Goal: Book appointment/travel/reservation

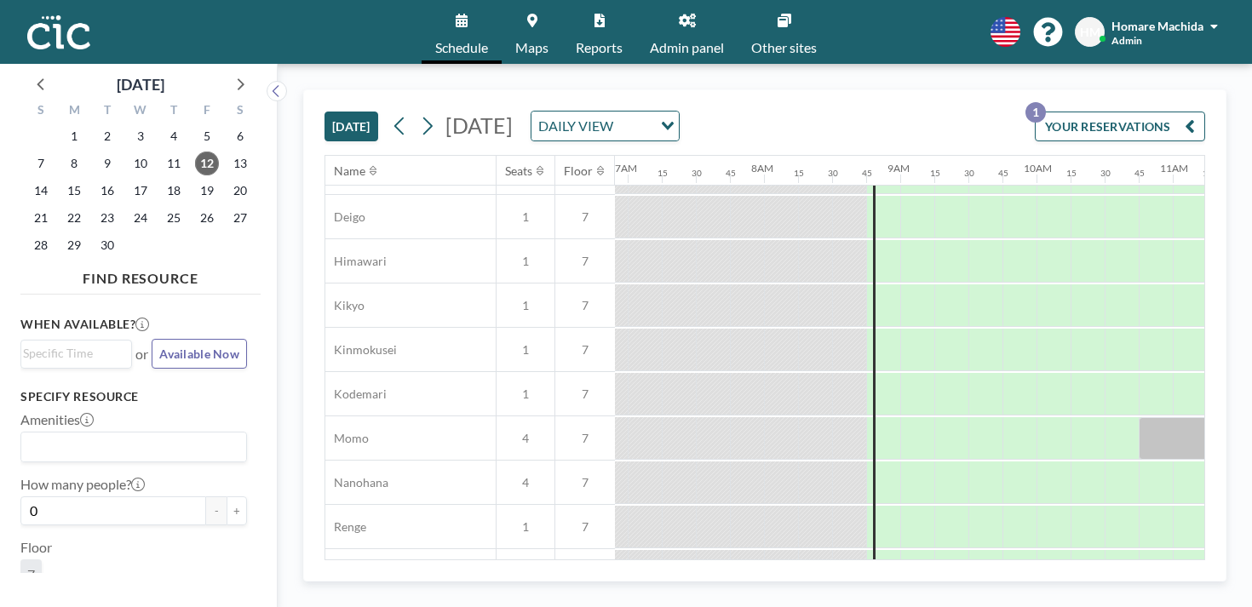
scroll to position [889, 941]
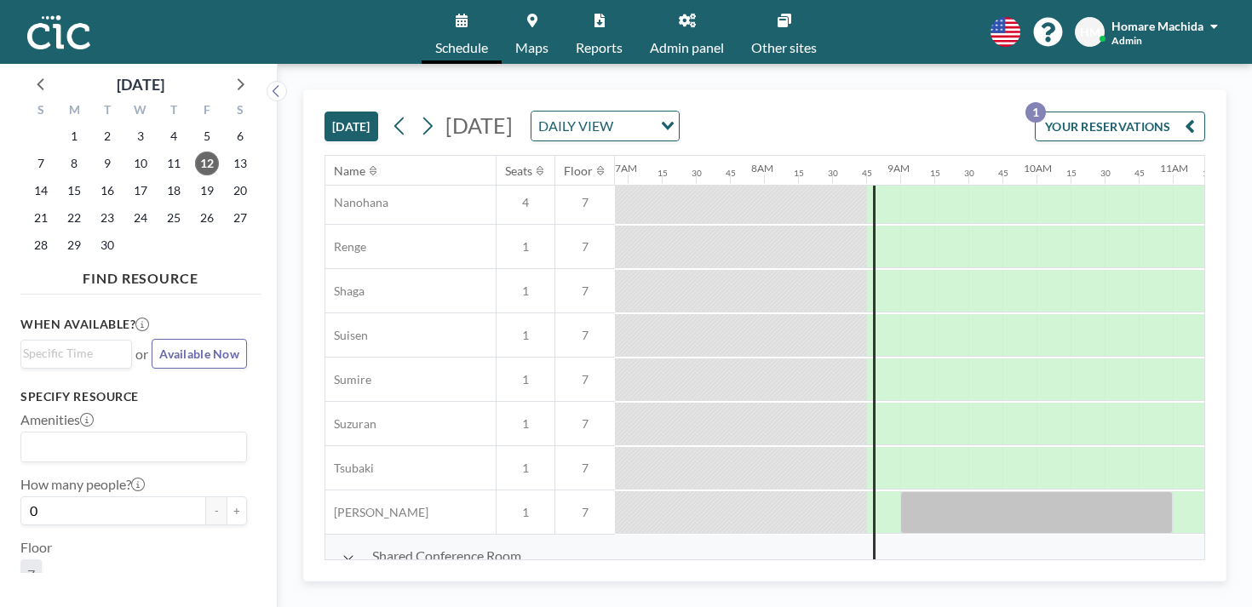
click at [325, 112] on button "[DATE]" at bounding box center [352, 127] width 54 height 30
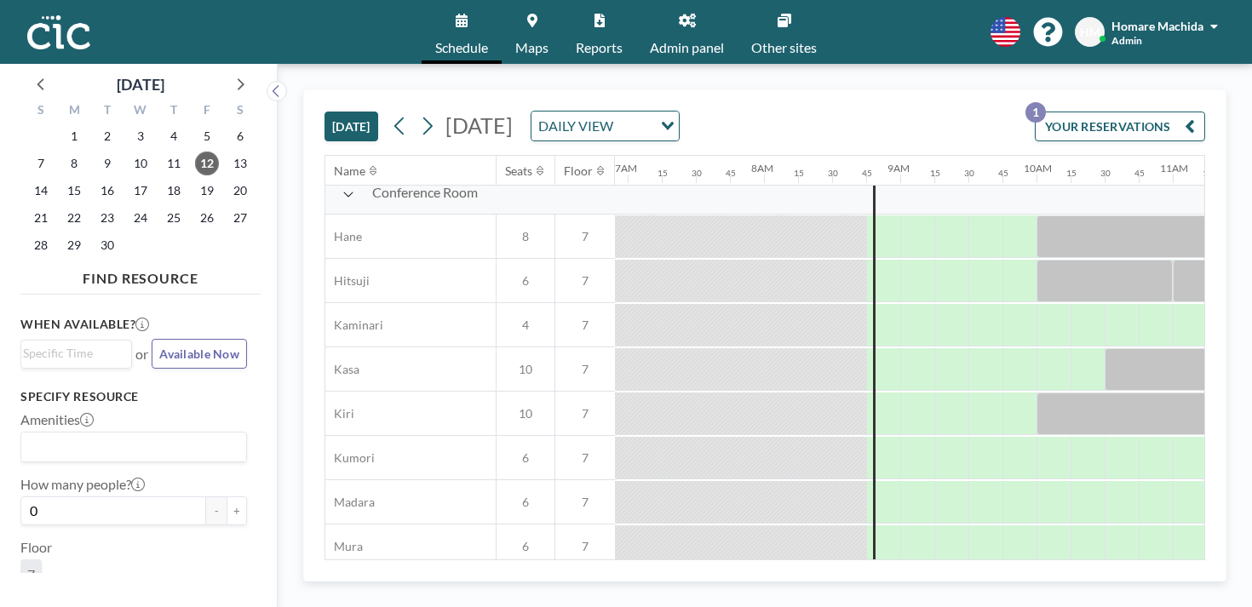
scroll to position [13, 941]
click at [900, 527] on div at bounding box center [917, 548] width 34 height 43
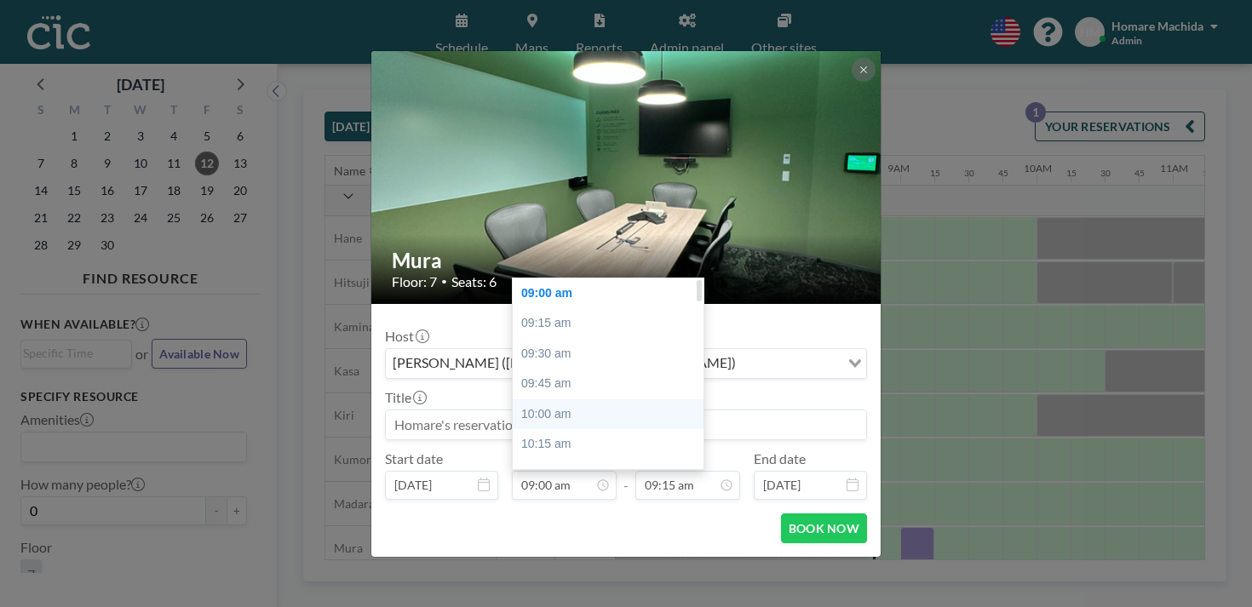
click at [604, 400] on div "10:00 am" at bounding box center [608, 415] width 191 height 31
type input "10:00 am"
type input "10:15 am"
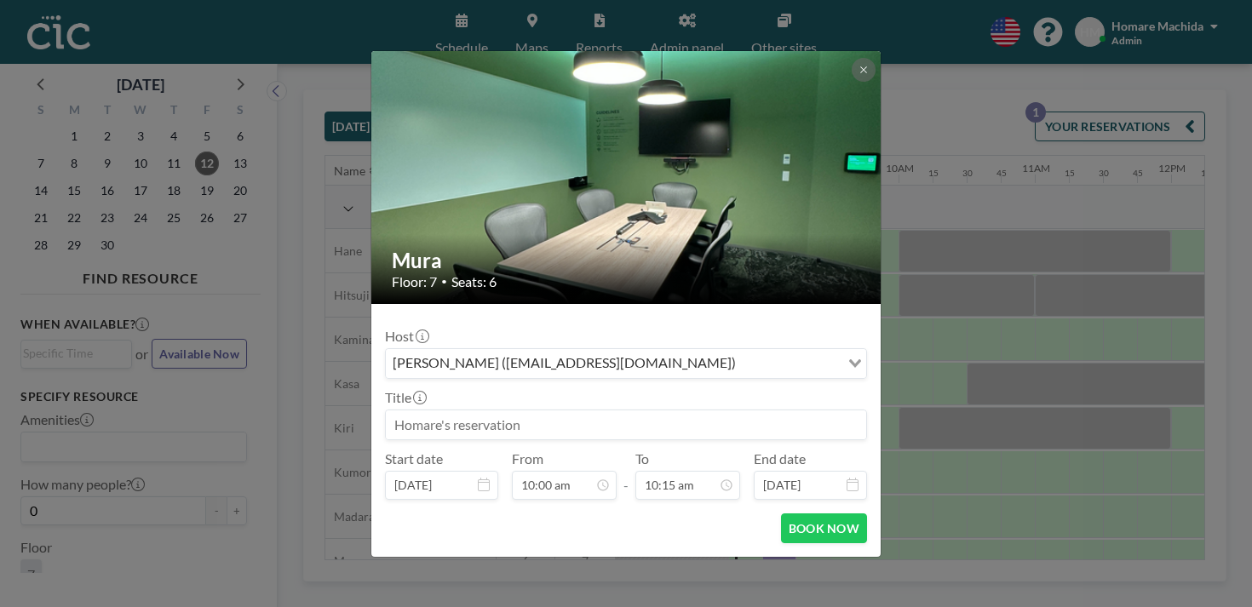
scroll to position [0, 1079]
click at [795, 514] on button "BOOK NOW" at bounding box center [824, 529] width 86 height 30
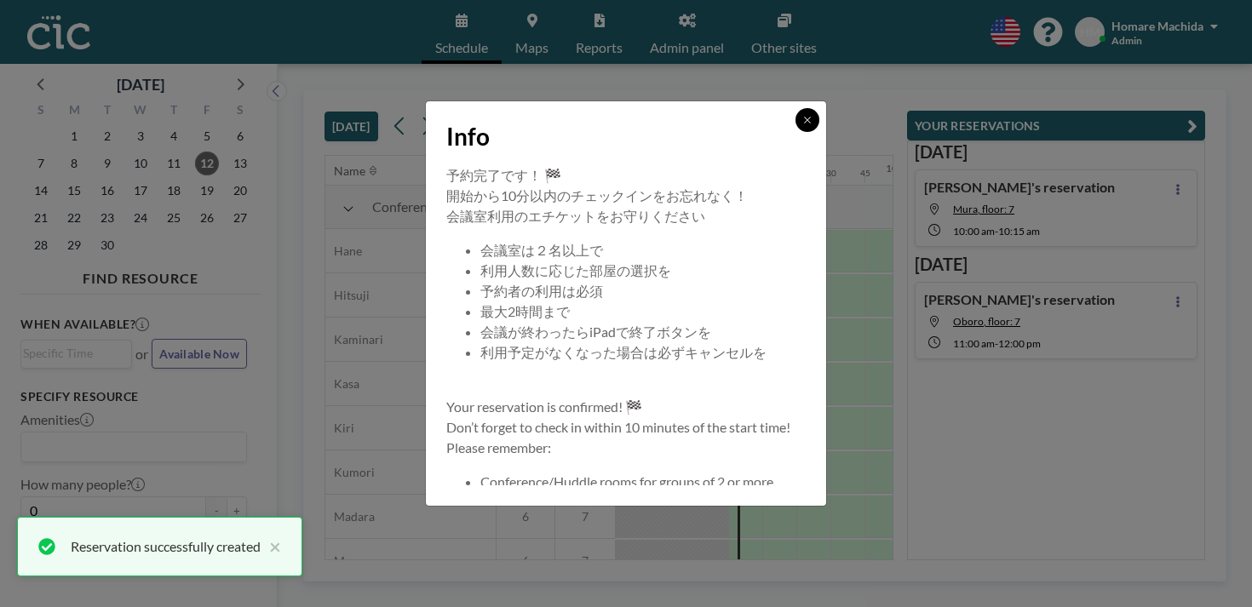
click at [802, 125] on icon at bounding box center [807, 120] width 10 height 10
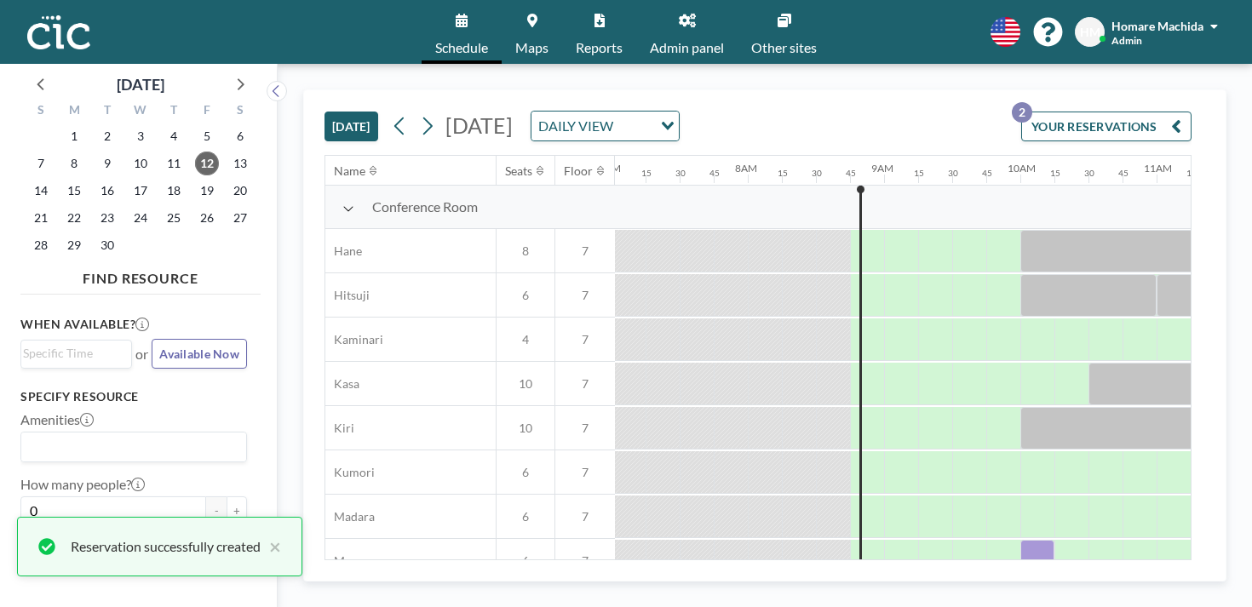
scroll to position [0, 877]
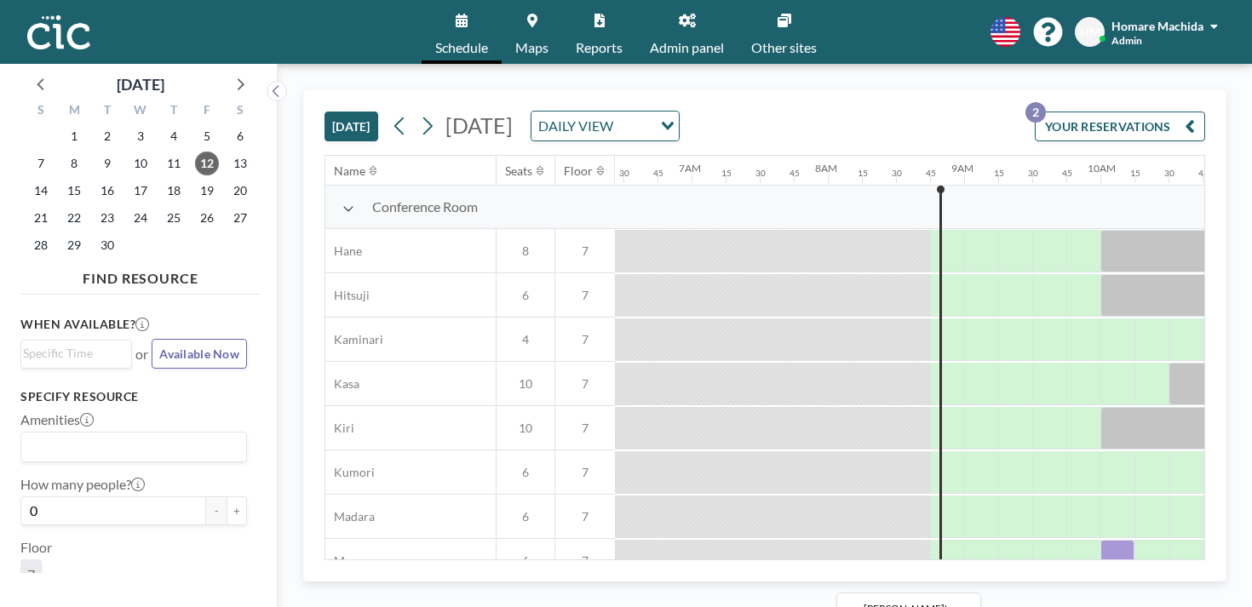
click at [1101, 540] on div at bounding box center [1118, 561] width 34 height 43
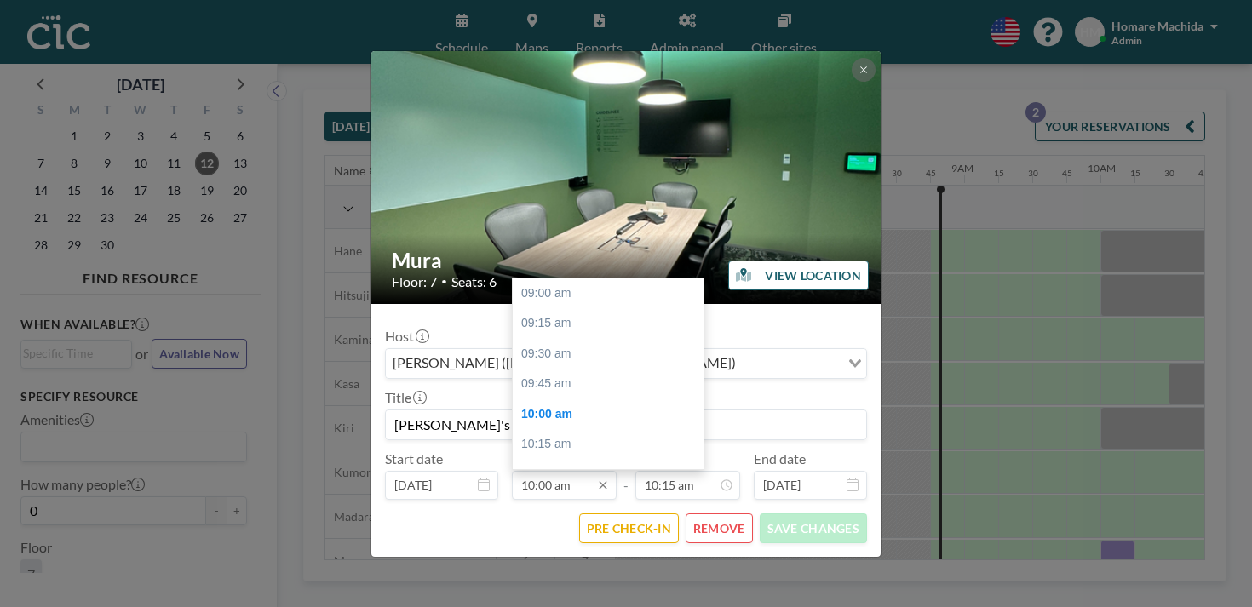
scroll to position [109, 0]
click at [586, 471] on input "10:00 am" at bounding box center [564, 485] width 105 height 29
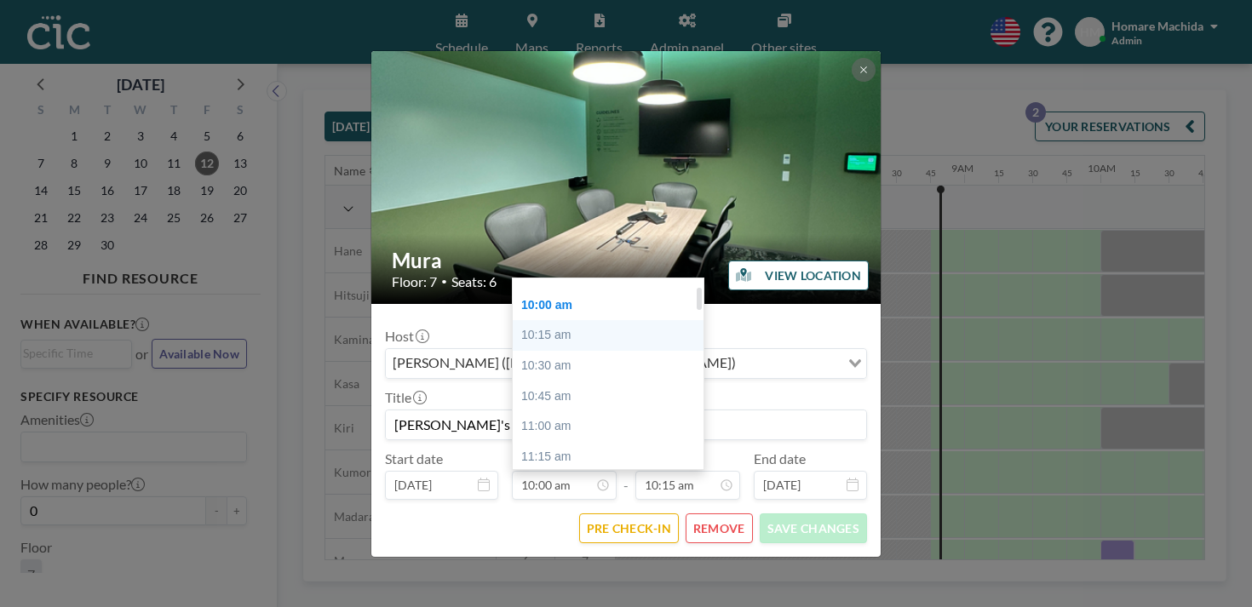
scroll to position [0, 0]
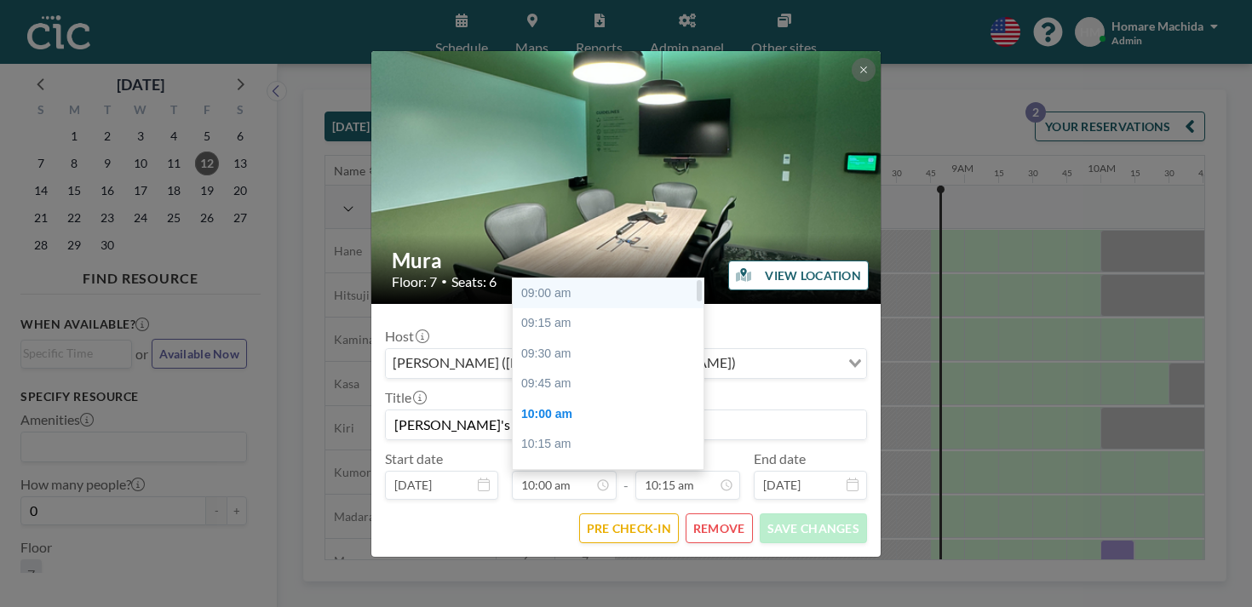
click at [591, 279] on div "09:00 am" at bounding box center [608, 294] width 191 height 31
type input "09:00 am"
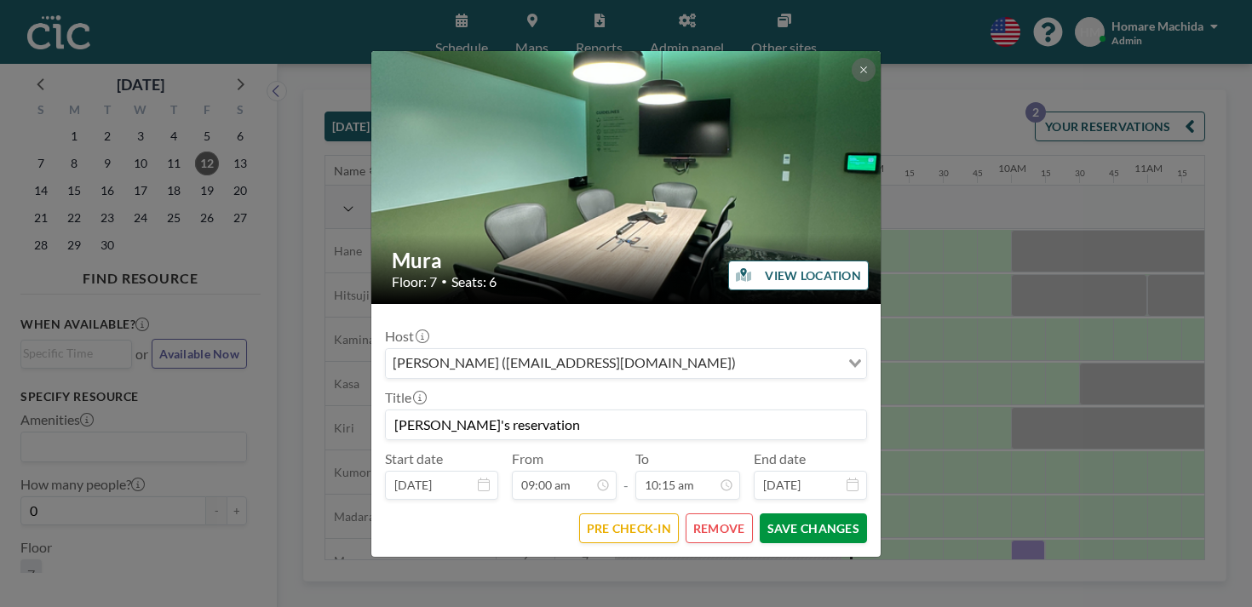
scroll to position [0, 969]
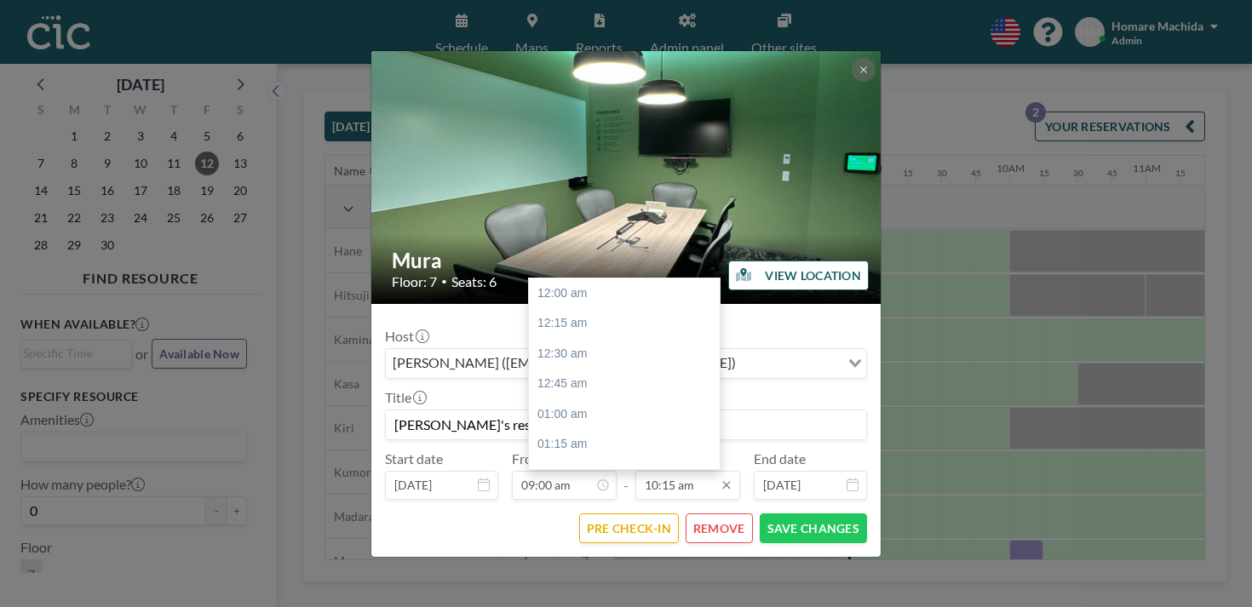
click at [651, 471] on input "10:15 am" at bounding box center [687, 485] width 105 height 29
click at [625, 440] on div "10:00 am" at bounding box center [624, 455] width 191 height 31
type input "10:00 am"
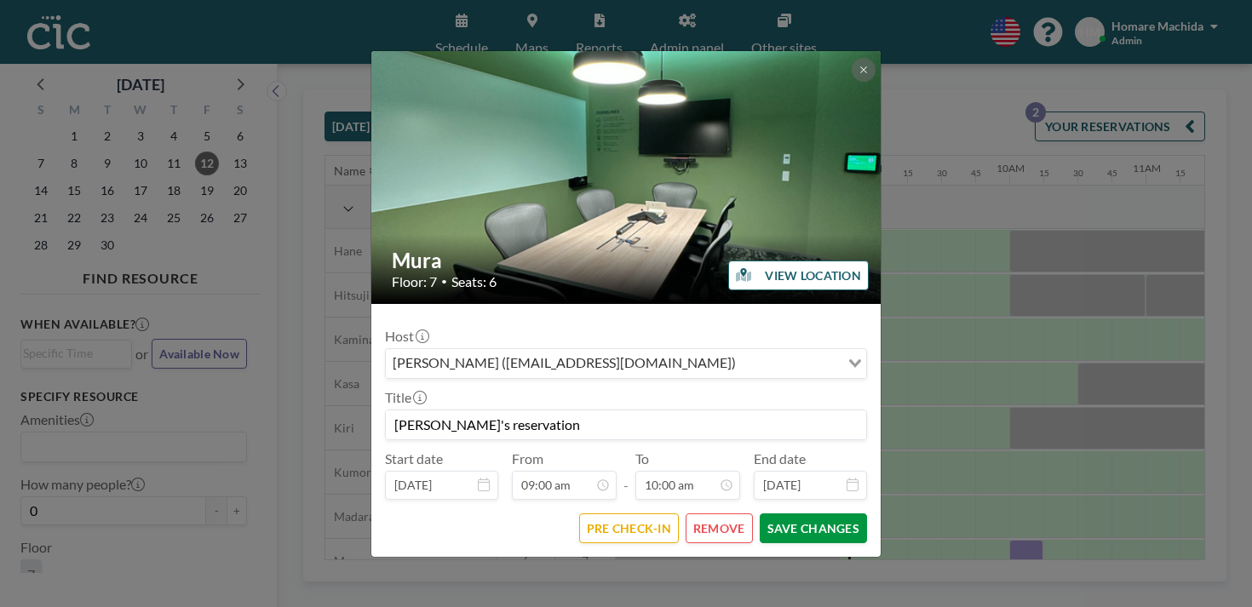
click at [760, 514] on button "SAVE CHANGES" at bounding box center [813, 529] width 107 height 30
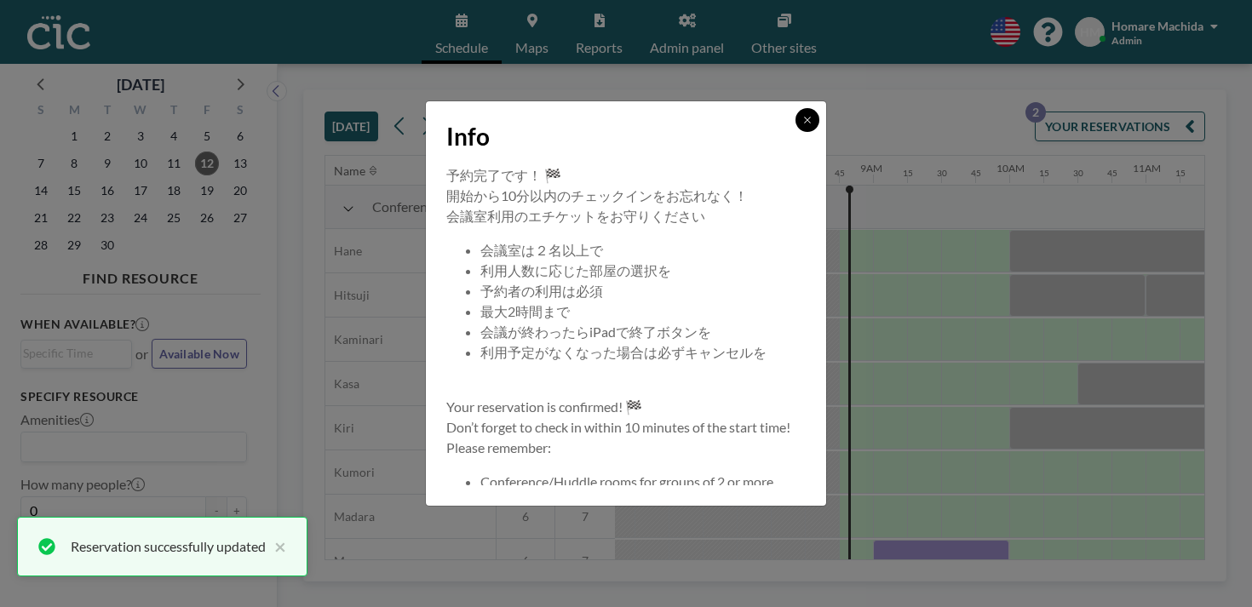
click at [796, 132] on button at bounding box center [808, 120] width 24 height 24
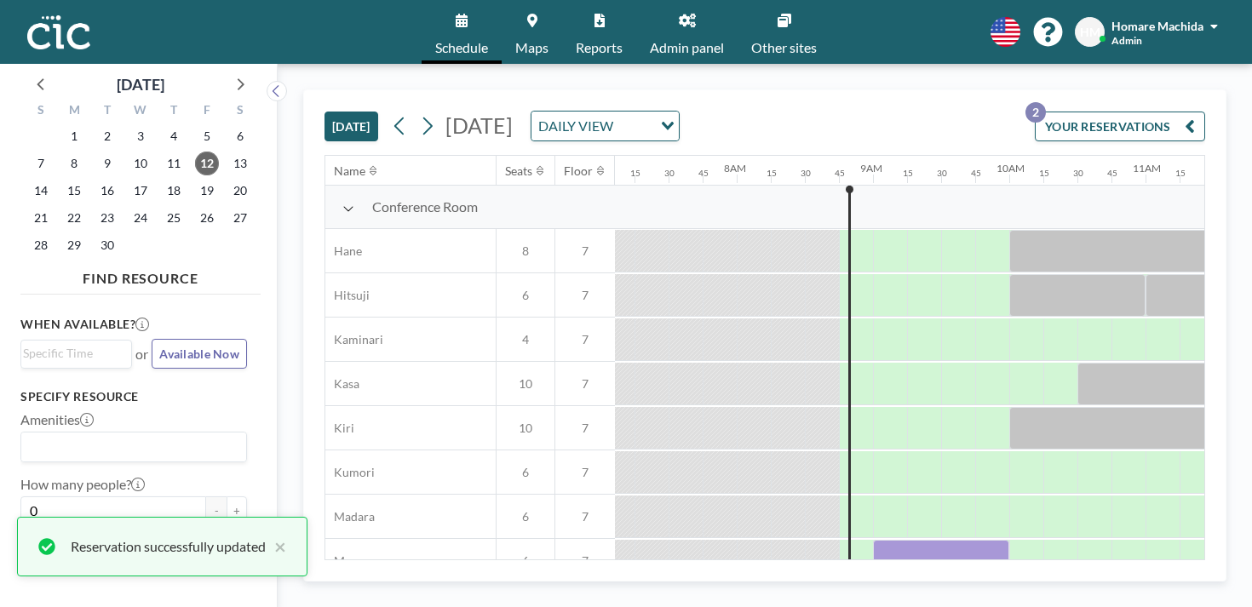
click at [873, 540] on div at bounding box center [941, 561] width 136 height 43
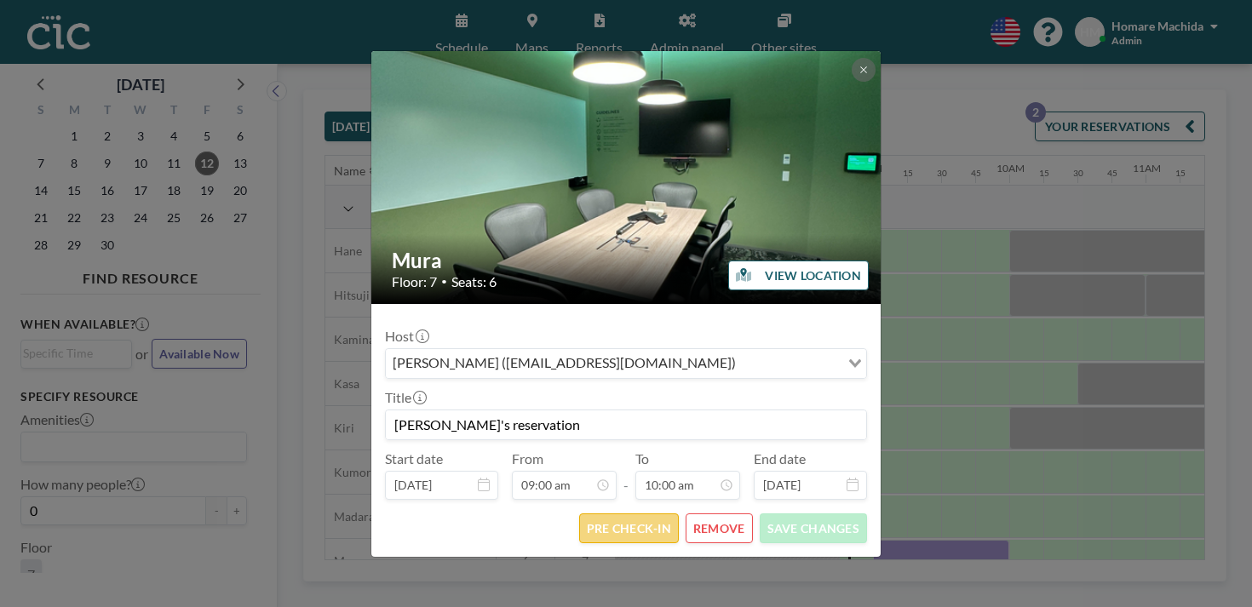
click at [618, 514] on button "PRE CHECK-IN" at bounding box center [629, 529] width 100 height 30
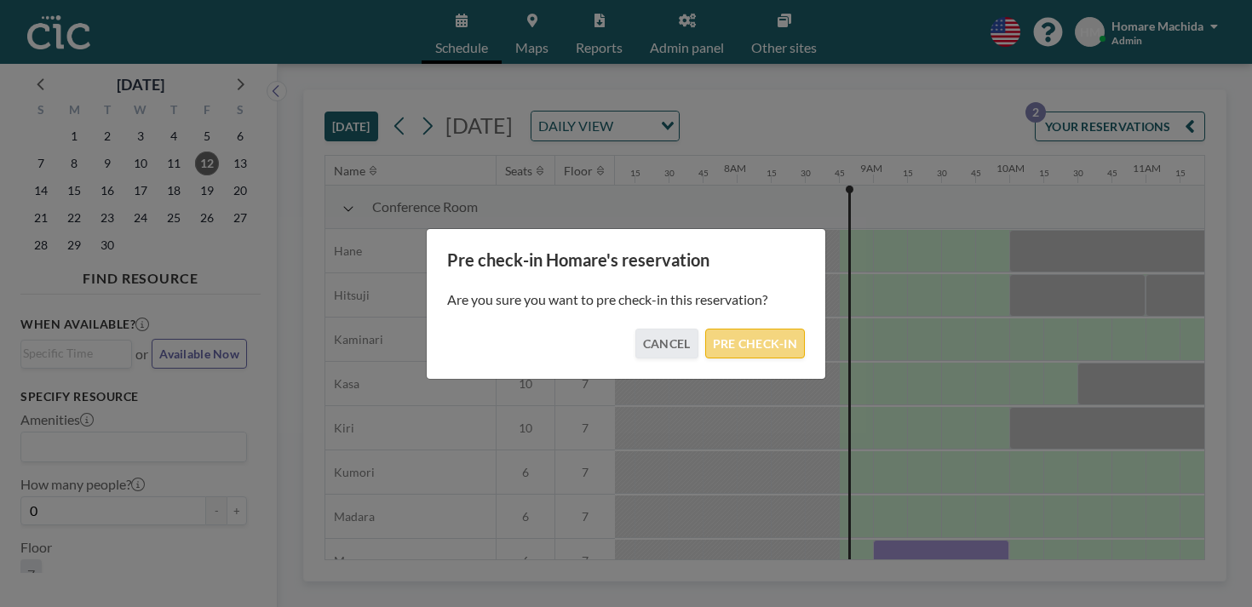
click at [745, 337] on button "PRE CHECK-IN" at bounding box center [755, 344] width 100 height 30
